Goal: Find specific page/section: Find specific page/section

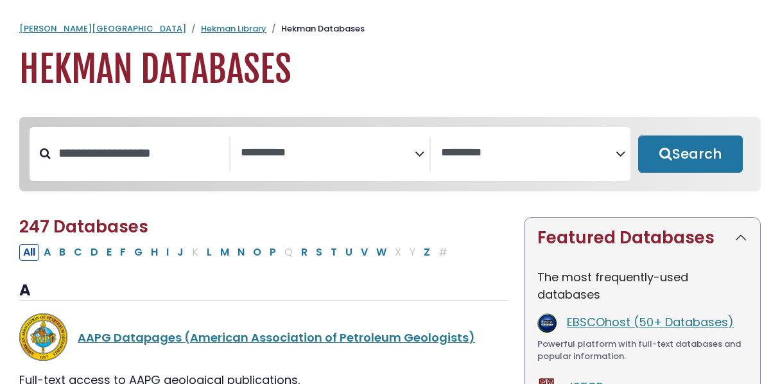
select select "Database Subject Filter"
select select "Database Vendors Filter"
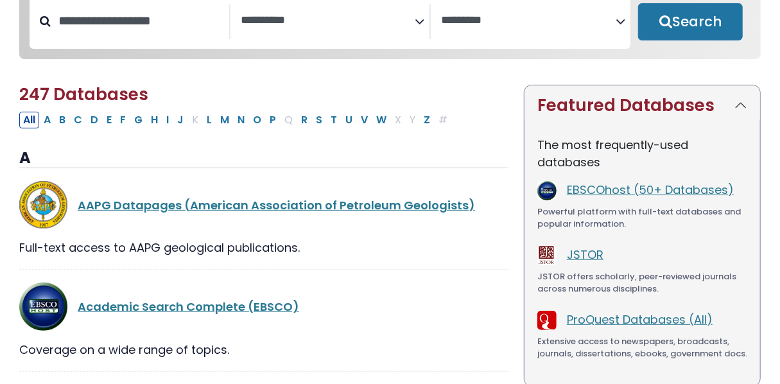
scroll to position [135, 0]
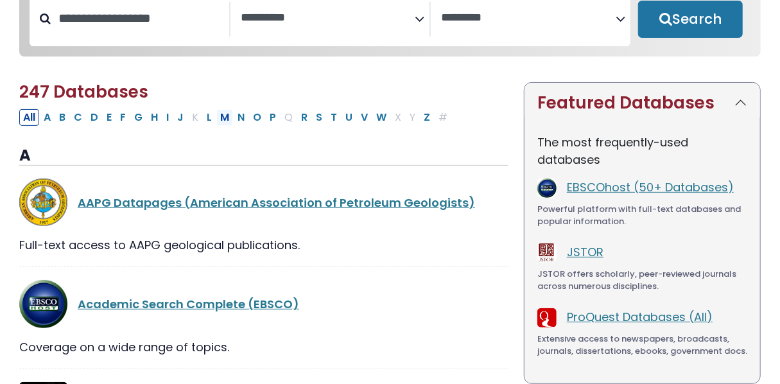
click at [218, 119] on button "M" at bounding box center [224, 117] width 17 height 17
select select "Database Subject Filter"
select select "Database Vendors Filter"
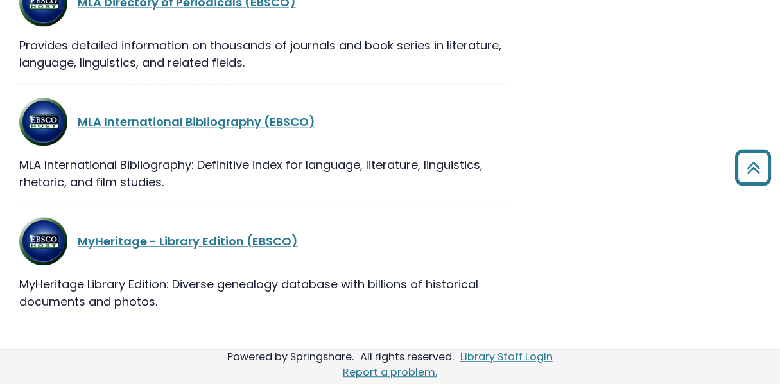
scroll to position [1407, 0]
click at [218, 119] on link "MLA International Bibliography (EBSCO)" at bounding box center [197, 122] width 238 height 16
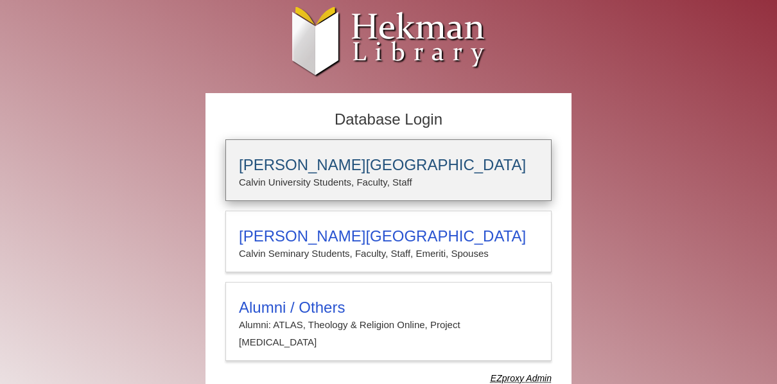
type input "*****"
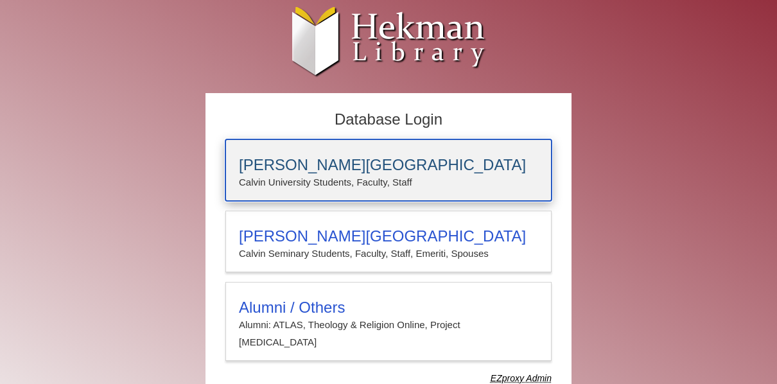
click at [327, 154] on div "[PERSON_NAME][GEOGRAPHIC_DATA] [PERSON_NAME] University Students, Faculty, Staff" at bounding box center [388, 170] width 326 height 62
